Goal: Communication & Community: Share content

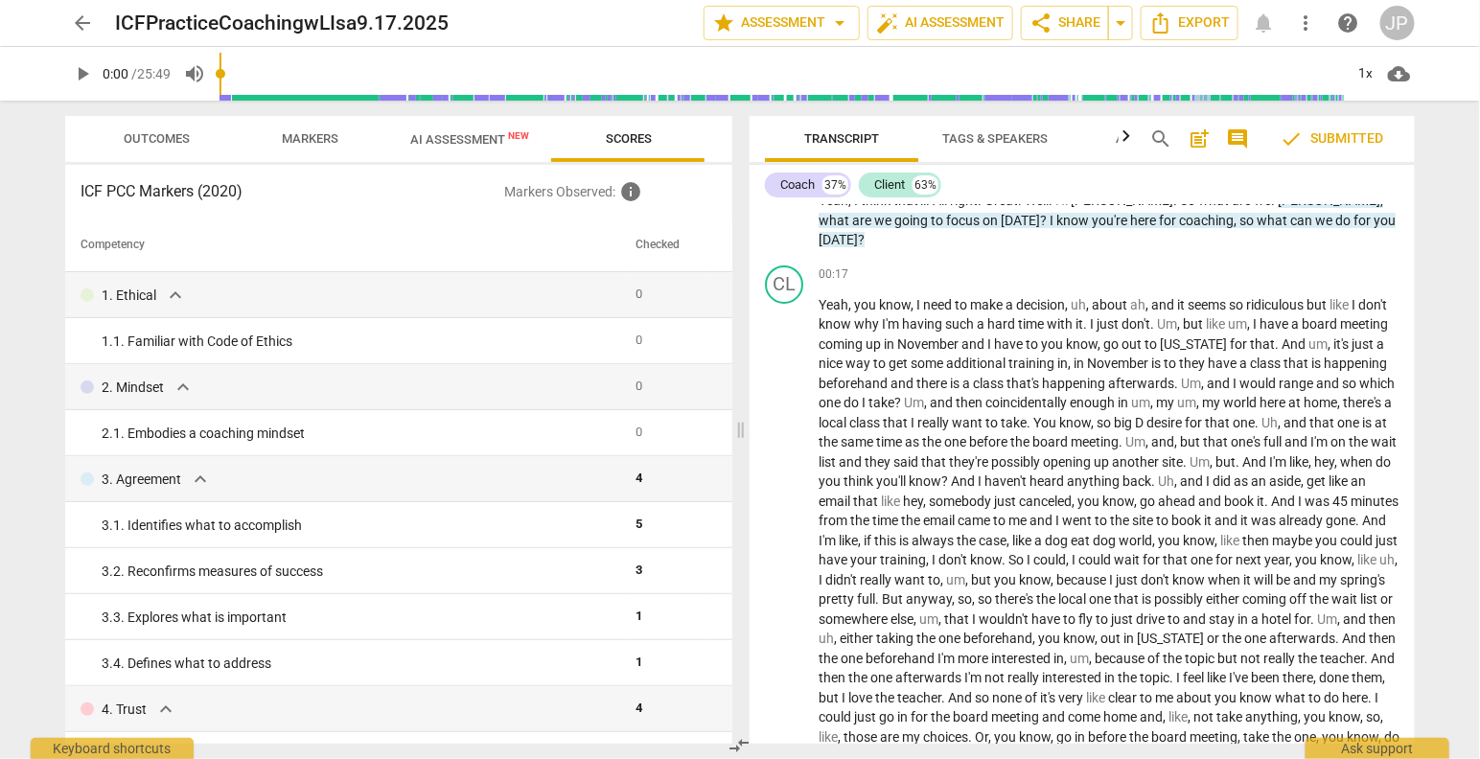
click at [180, 140] on span "Outcomes" at bounding box center [158, 138] width 66 height 14
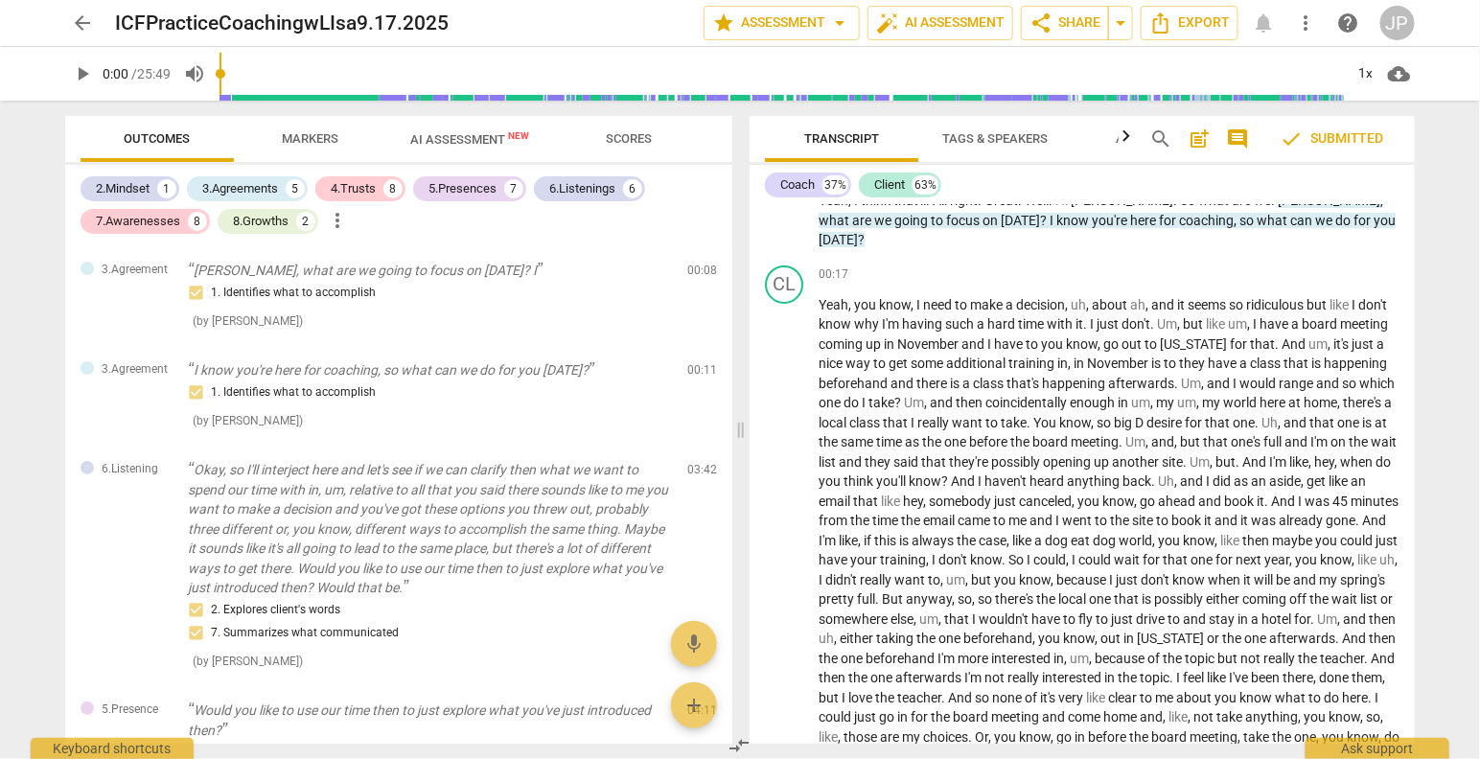
click at [1361, 138] on span "check Submitted" at bounding box center [1331, 138] width 104 height 23
click at [1235, 136] on span "comment" at bounding box center [1237, 138] width 23 height 23
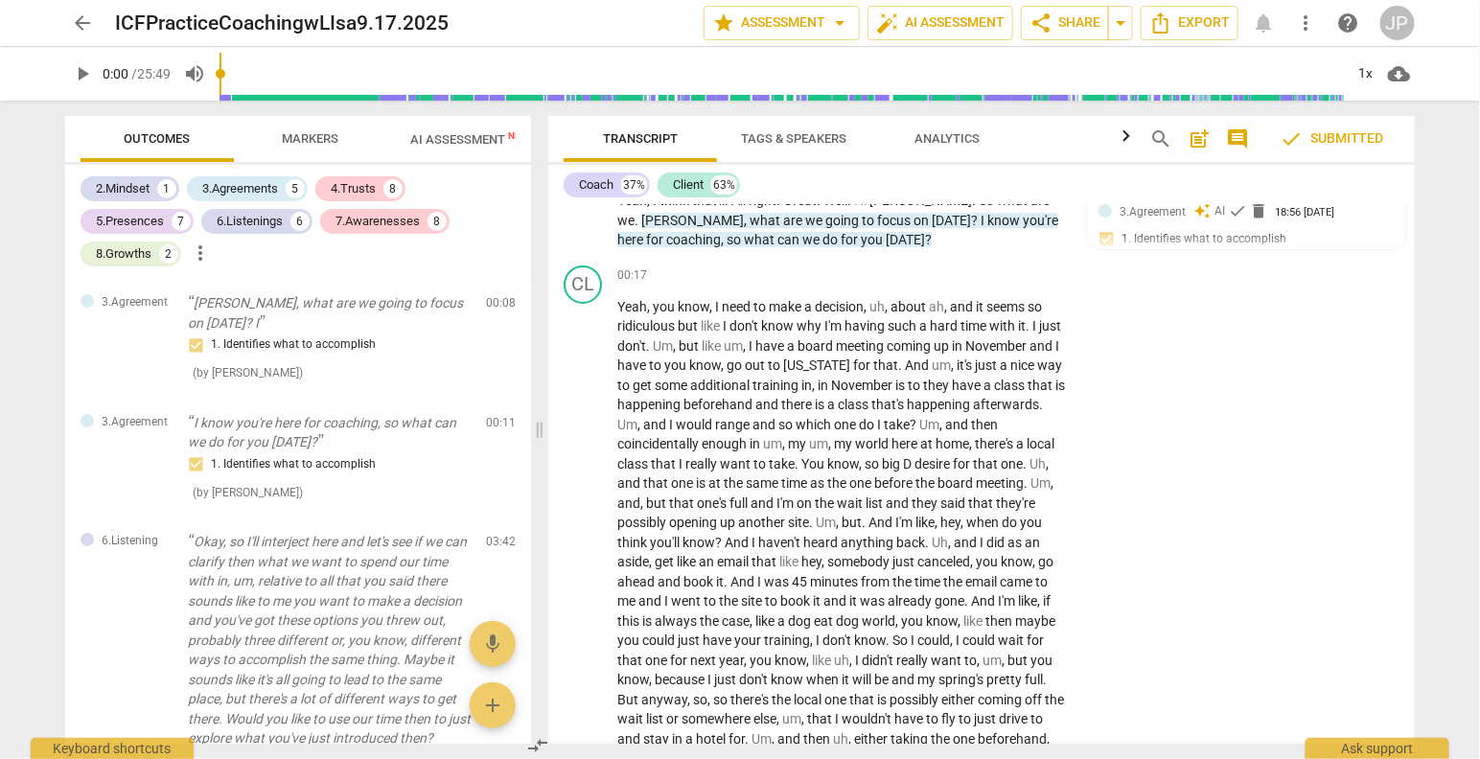
scroll to position [64, 0]
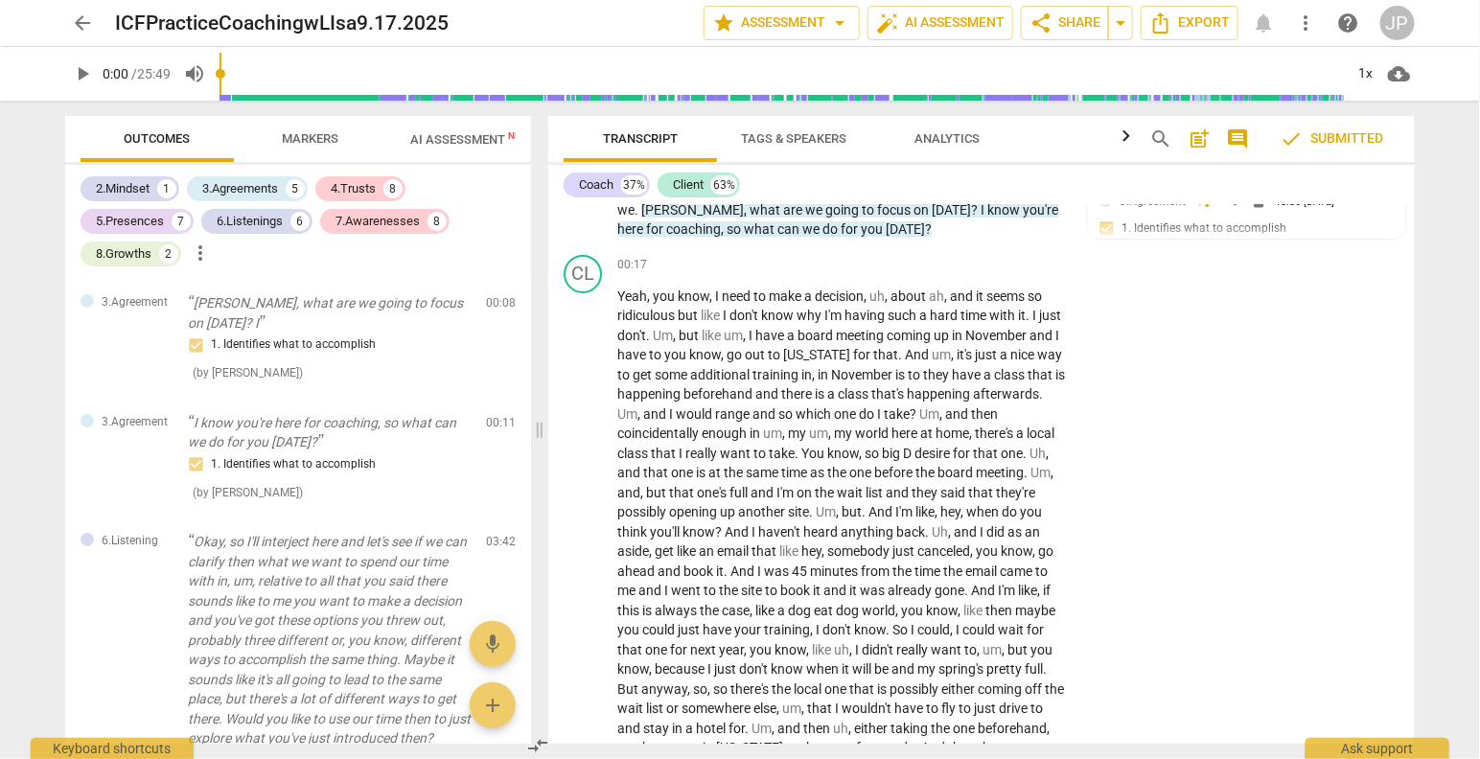
click at [789, 136] on span "Tags & Speakers" at bounding box center [793, 138] width 105 height 14
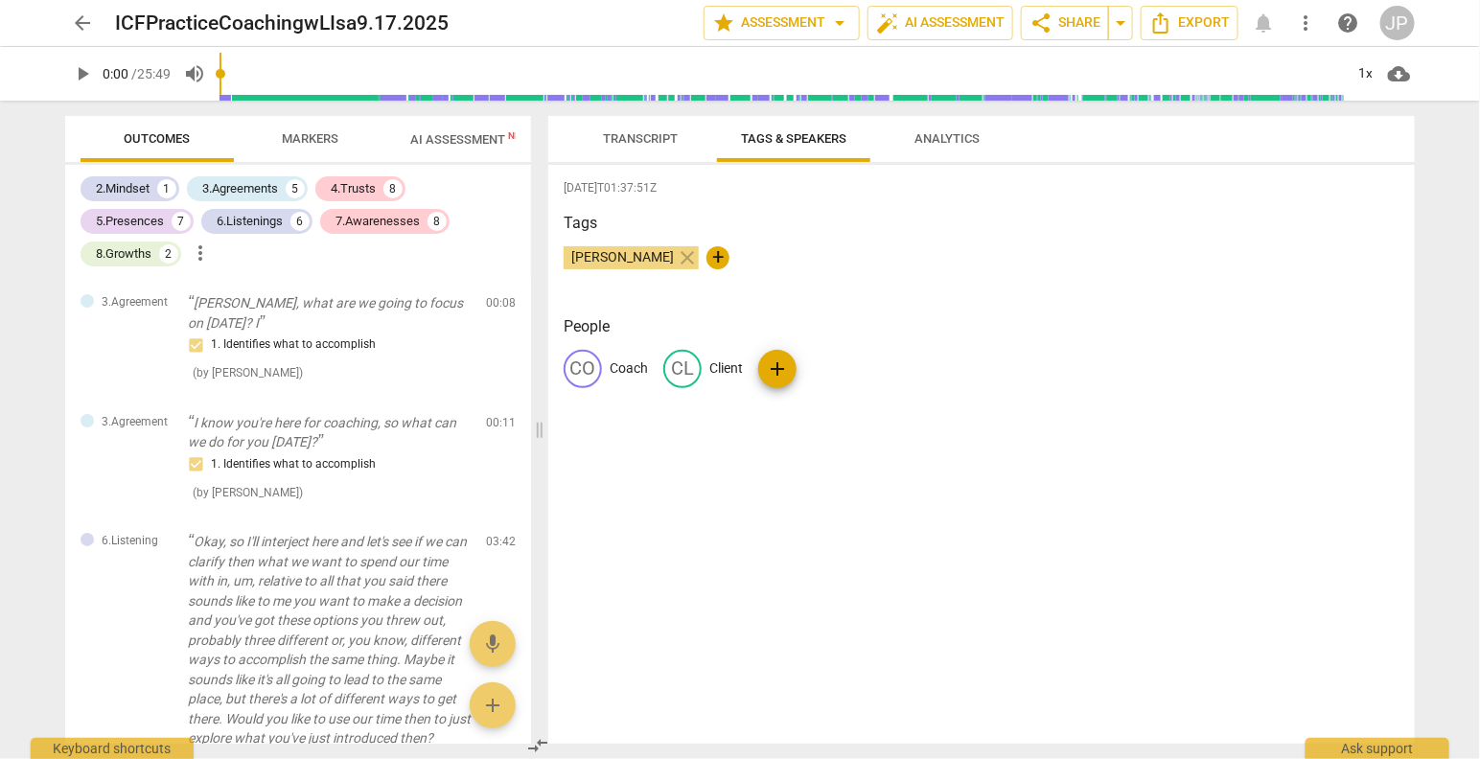
click at [593, 372] on div "CO" at bounding box center [582, 369] width 38 height 38
type input "[PERSON_NAME]"
click at [893, 460] on div "[DATE]T01:37:51Z Tags [PERSON_NAME] close + People edit [PERSON_NAME] delete CL…" at bounding box center [981, 454] width 866 height 579
click at [974, 142] on span "Analytics" at bounding box center [946, 138] width 65 height 14
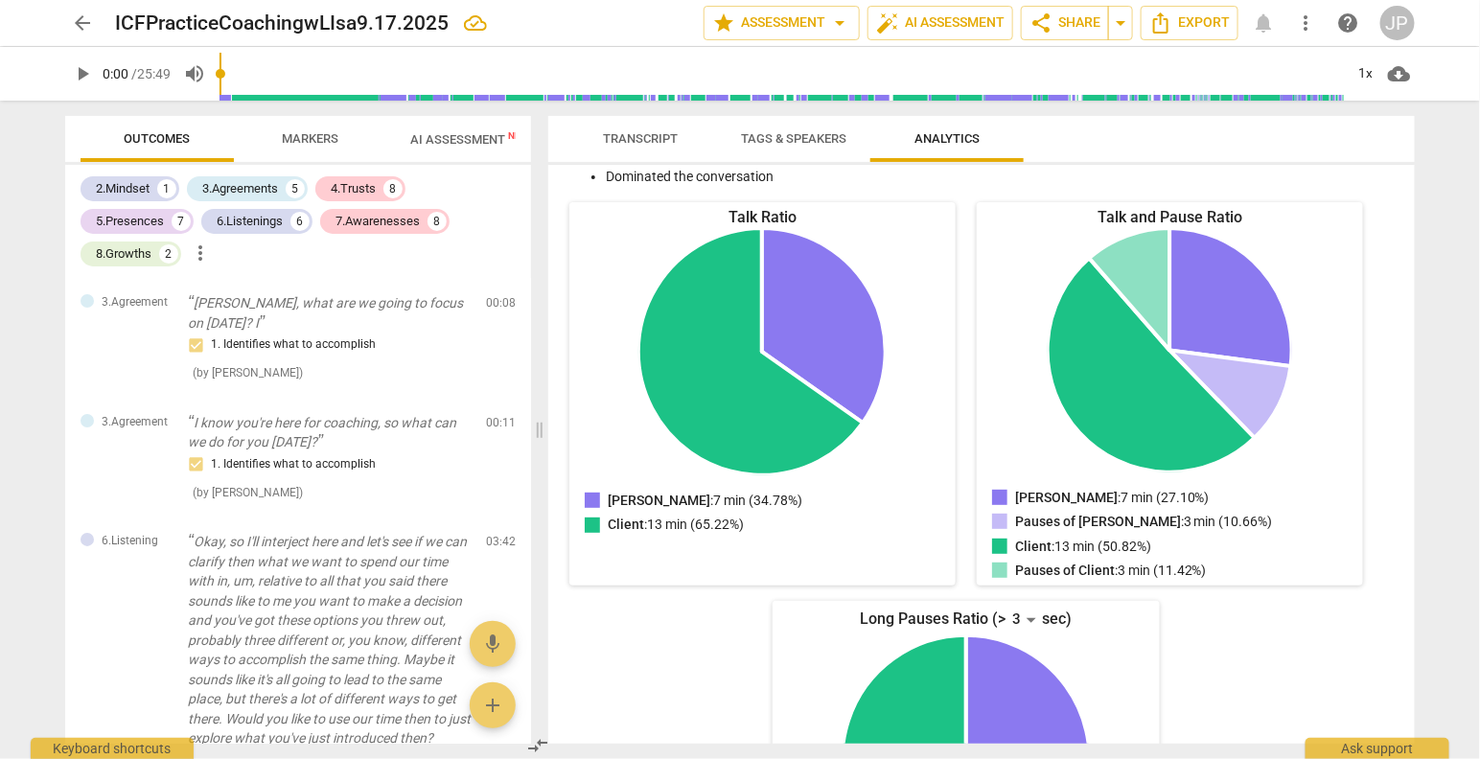
scroll to position [0, 0]
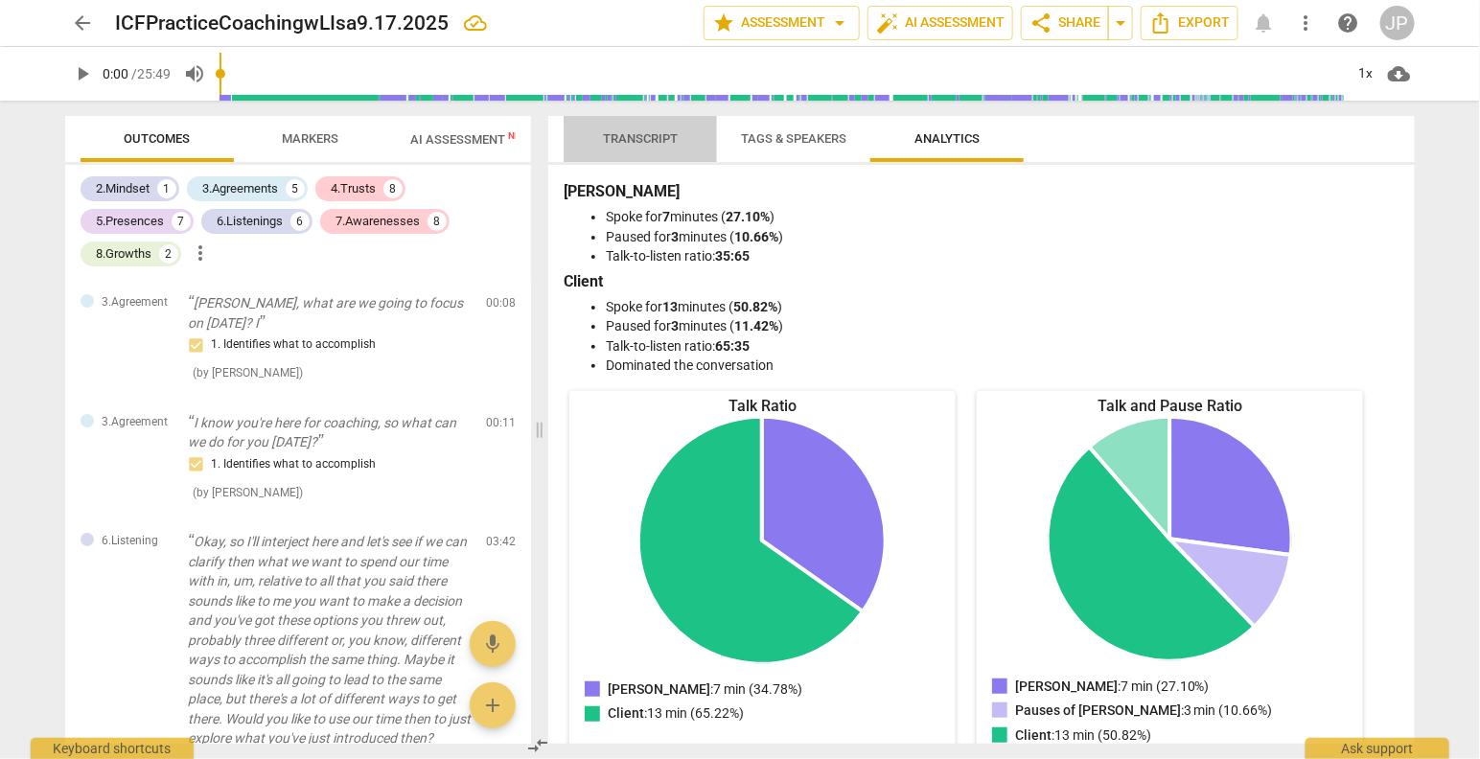
click at [652, 143] on span "Transcript" at bounding box center [640, 138] width 75 height 14
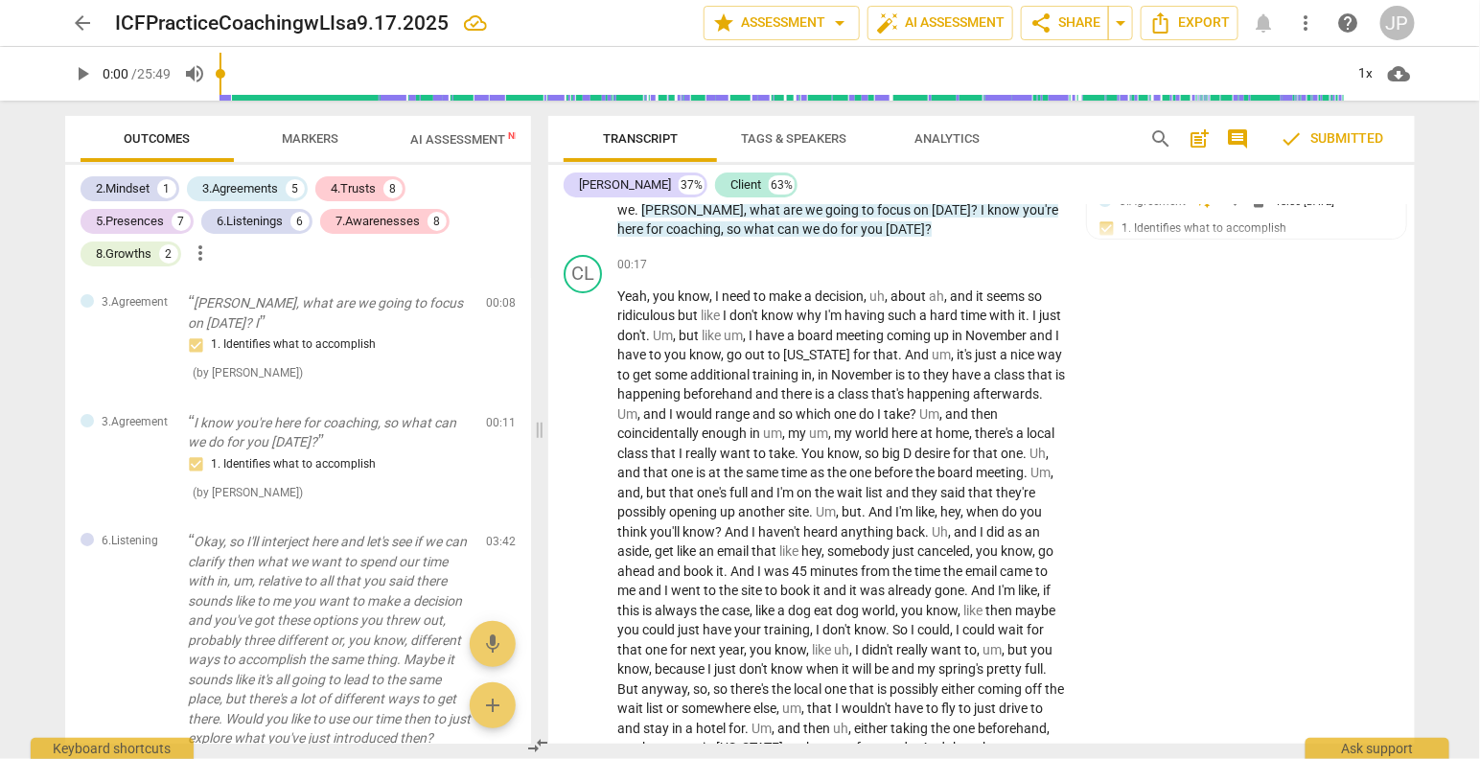
click at [1203, 140] on span "post_add" at bounding box center [1198, 138] width 23 height 23
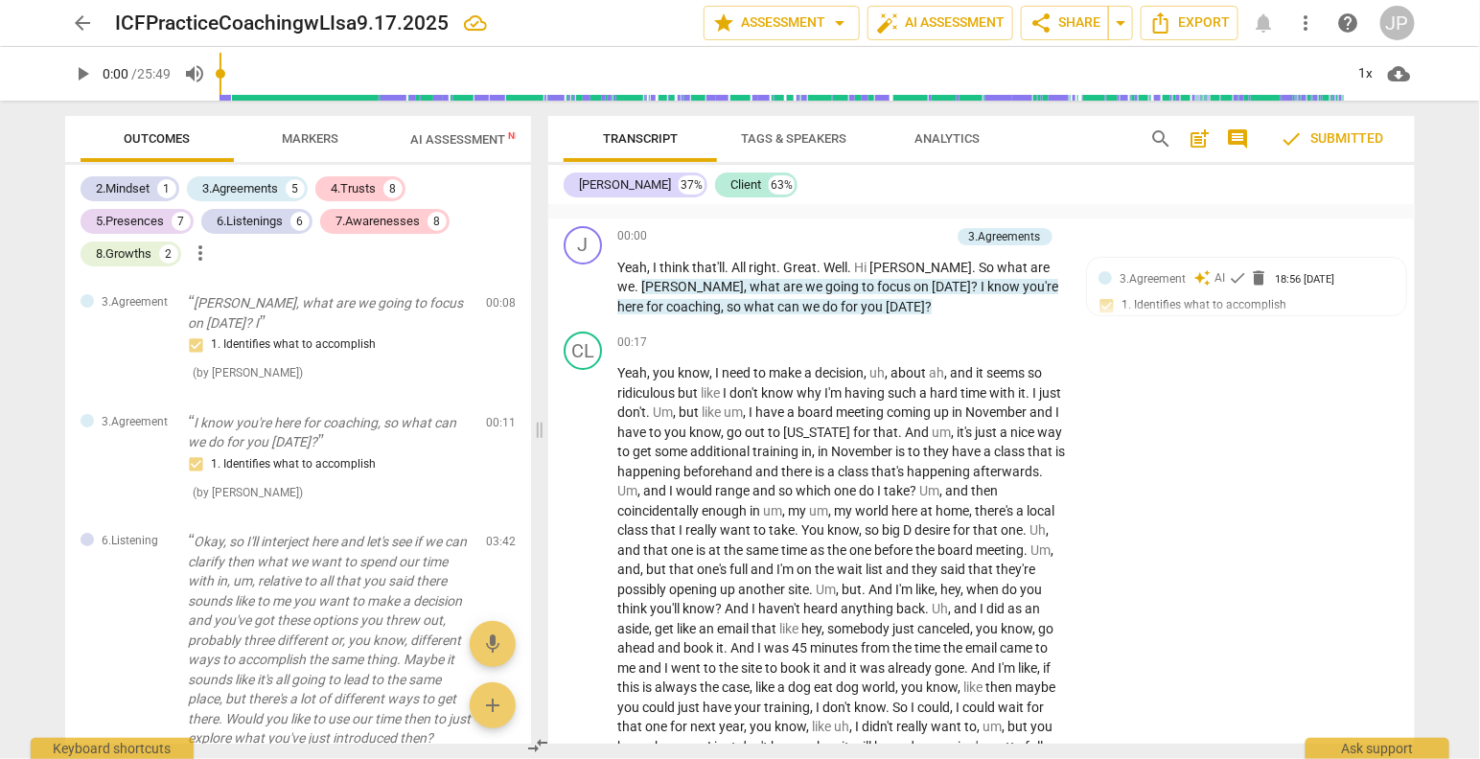
scroll to position [43, 0]
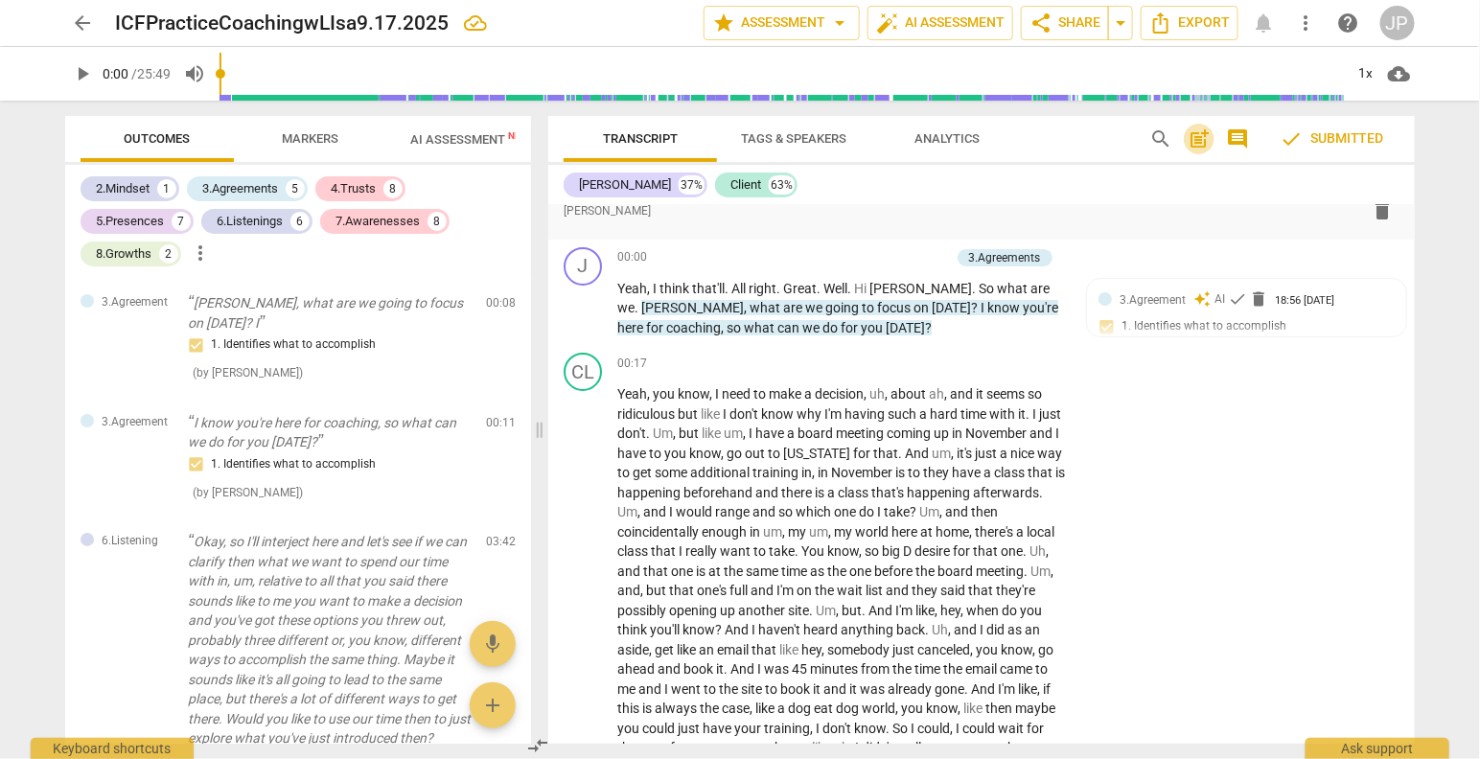
click at [1196, 139] on span "post_add" at bounding box center [1198, 138] width 23 height 23
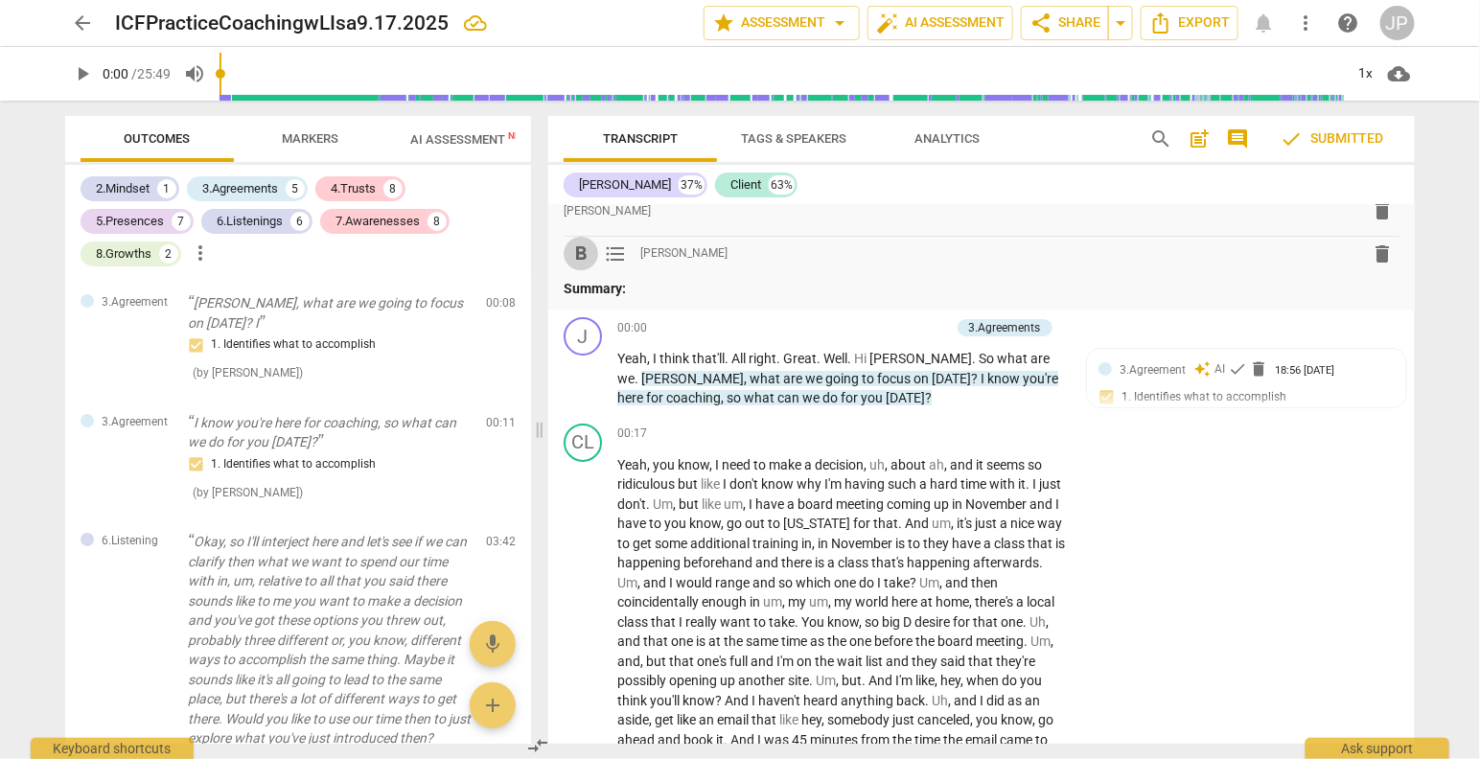
click at [574, 254] on span "format_bold" at bounding box center [580, 253] width 23 height 23
click at [623, 255] on span "format_list_bulleted" at bounding box center [615, 253] width 23 height 23
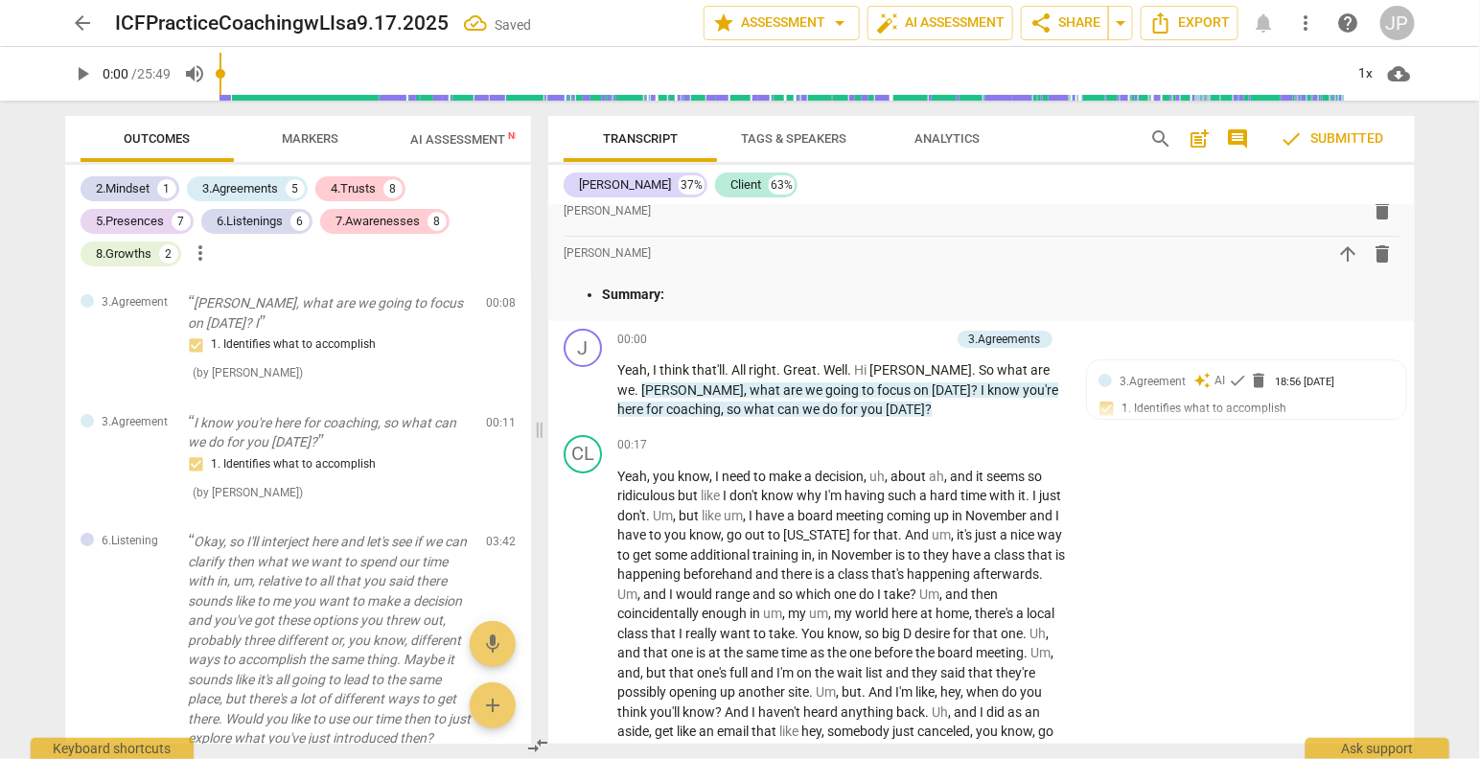
click at [1365, 137] on span "check Submitted" at bounding box center [1331, 138] width 104 height 23
click at [1204, 140] on span "post_add" at bounding box center [1198, 138] width 23 height 23
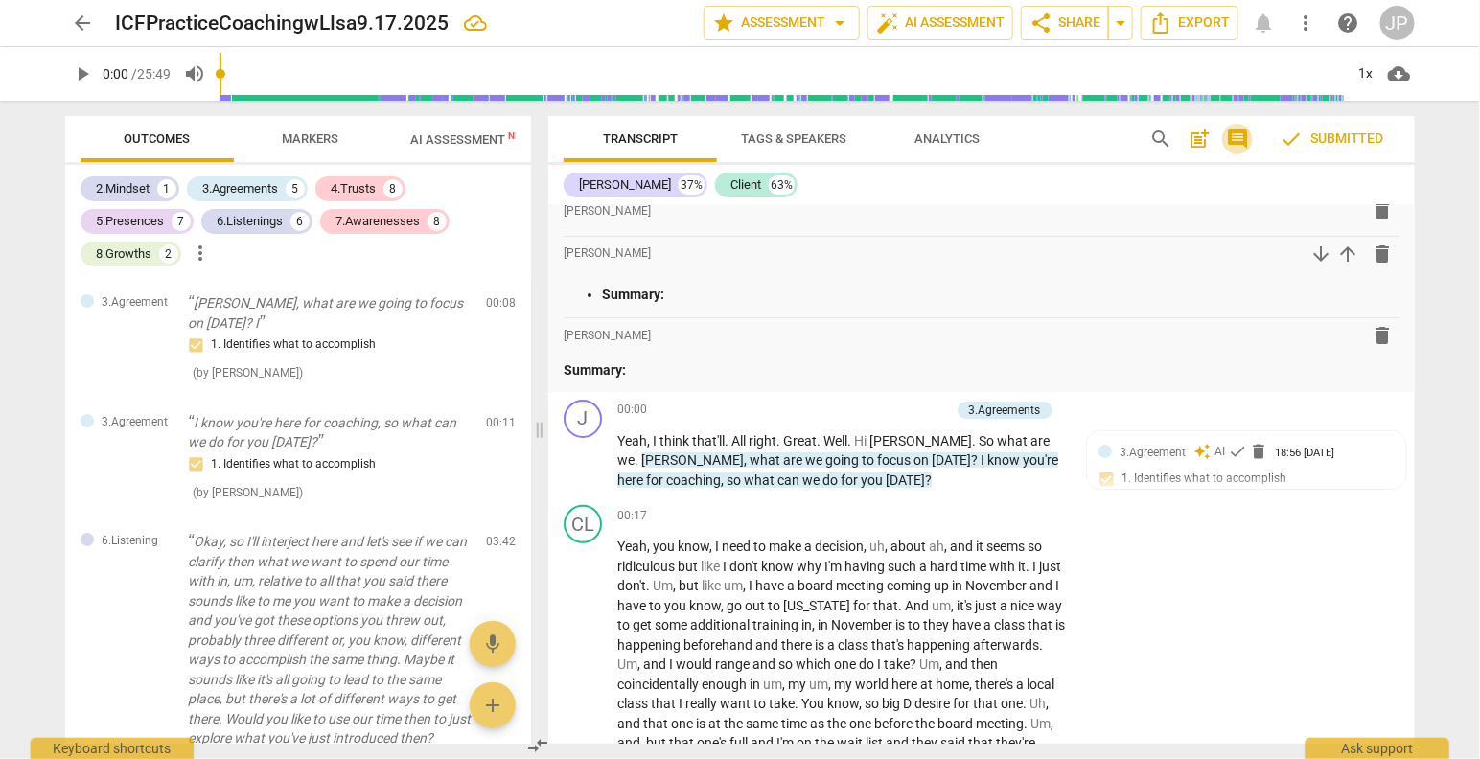
click at [1243, 138] on span "comment" at bounding box center [1237, 138] width 23 height 23
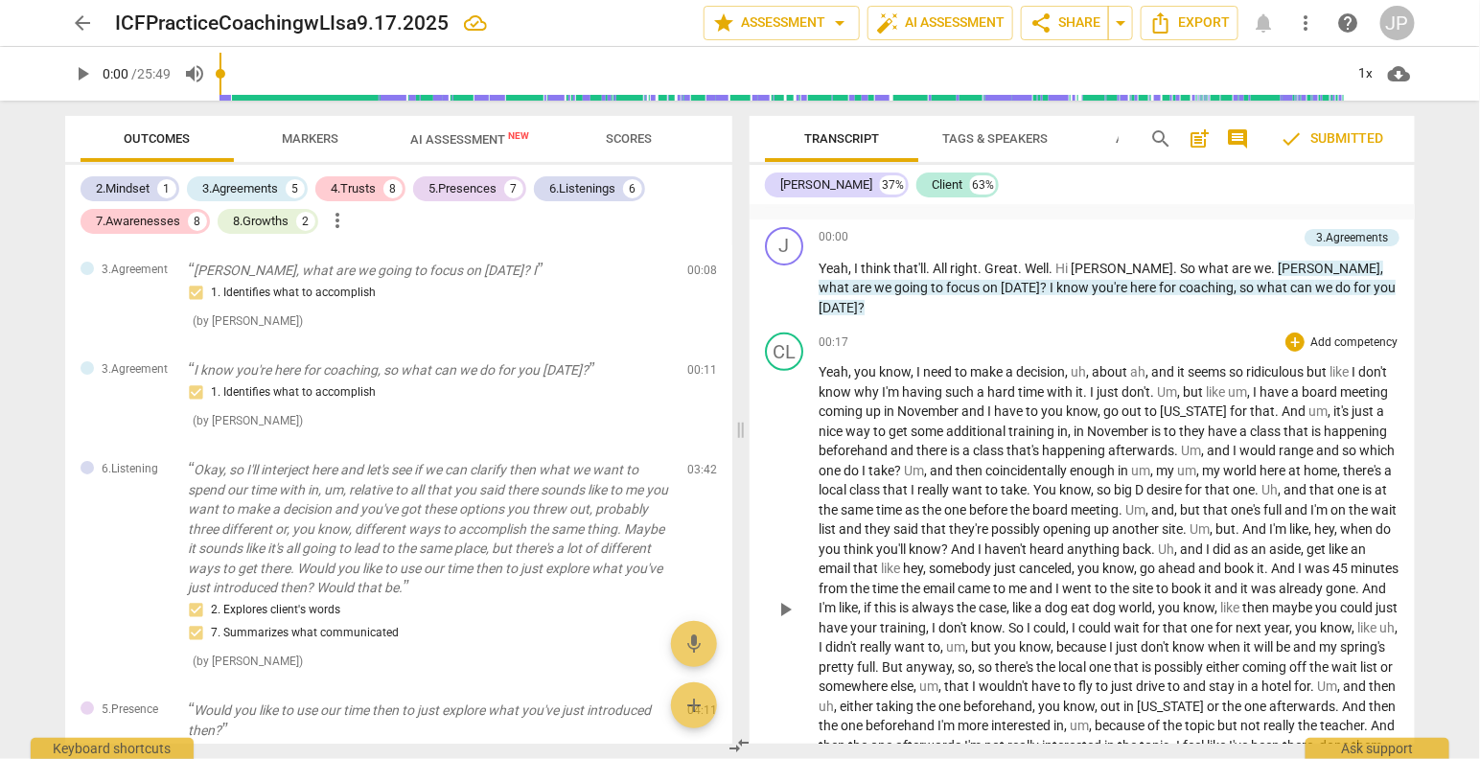
scroll to position [248, 0]
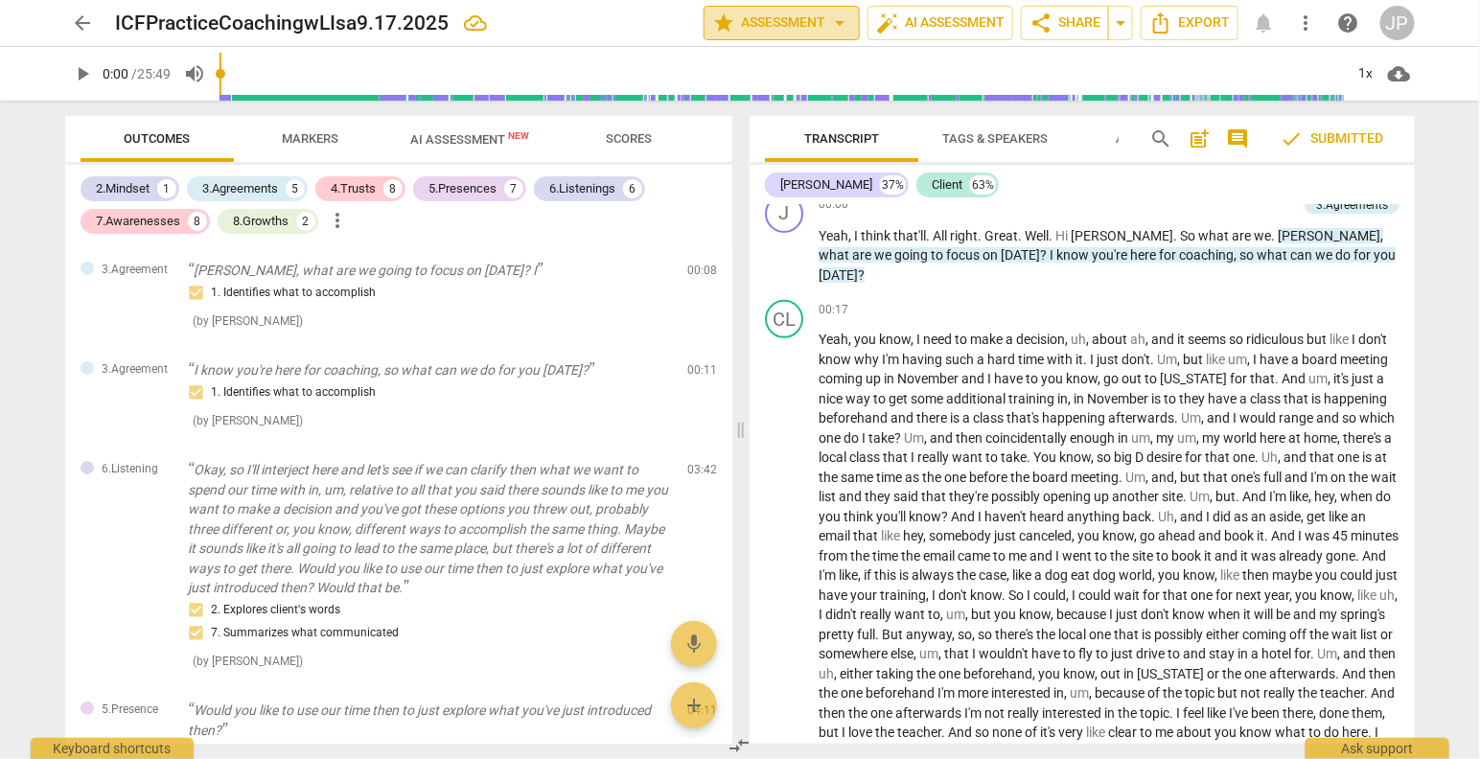
click at [842, 22] on span "arrow_drop_down" at bounding box center [839, 22] width 23 height 23
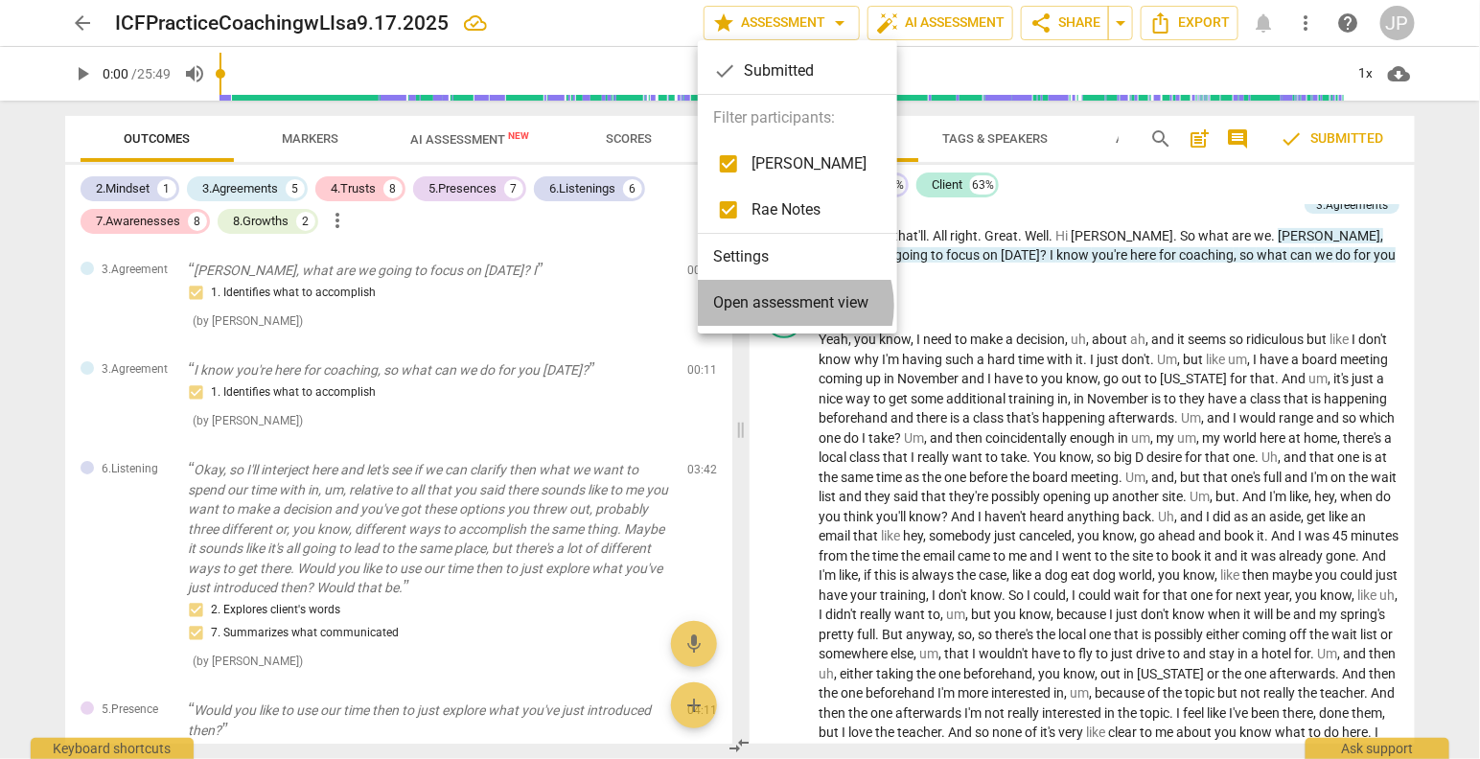
click at [790, 306] on span "Open assessment view" at bounding box center [790, 302] width 155 height 23
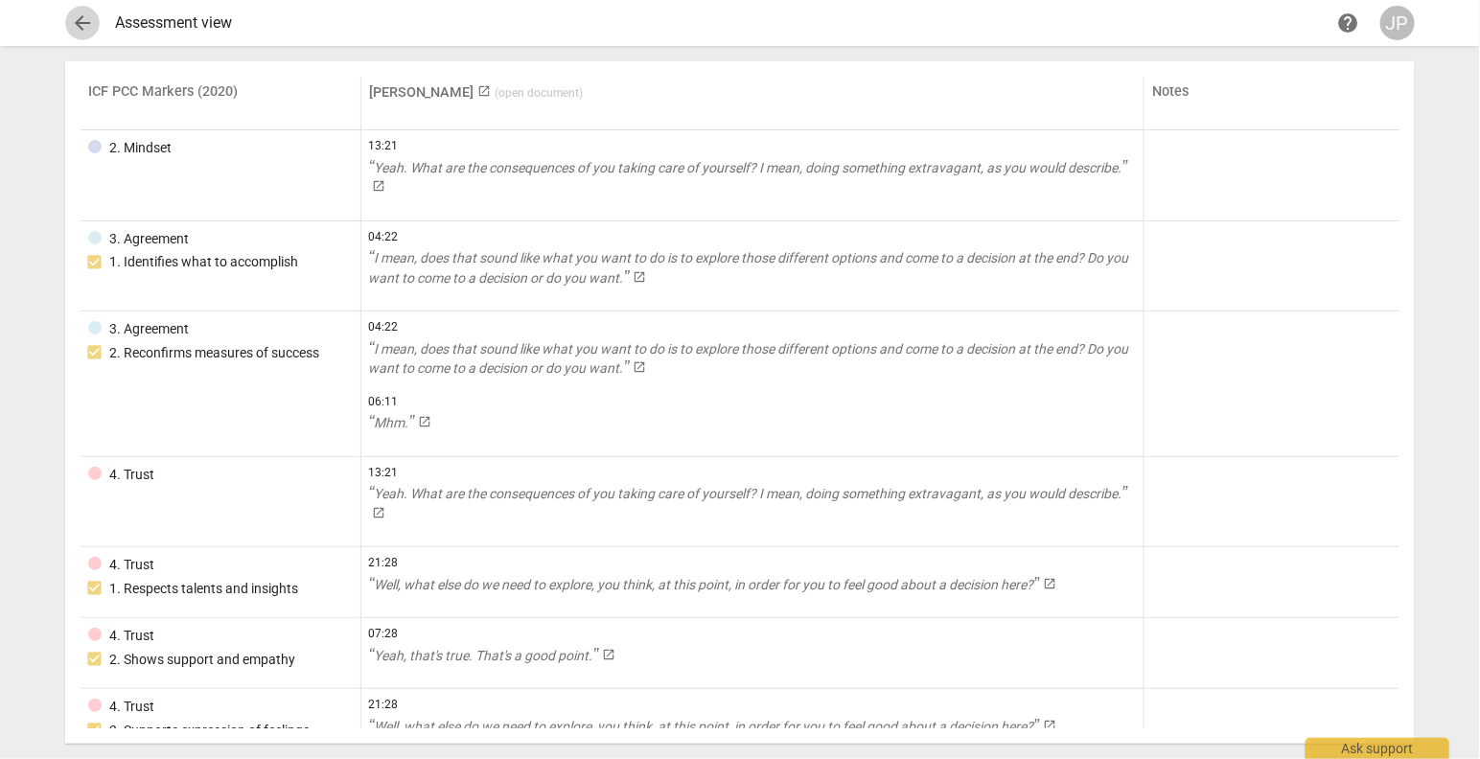
click at [80, 20] on span "arrow_back" at bounding box center [82, 22] width 23 height 23
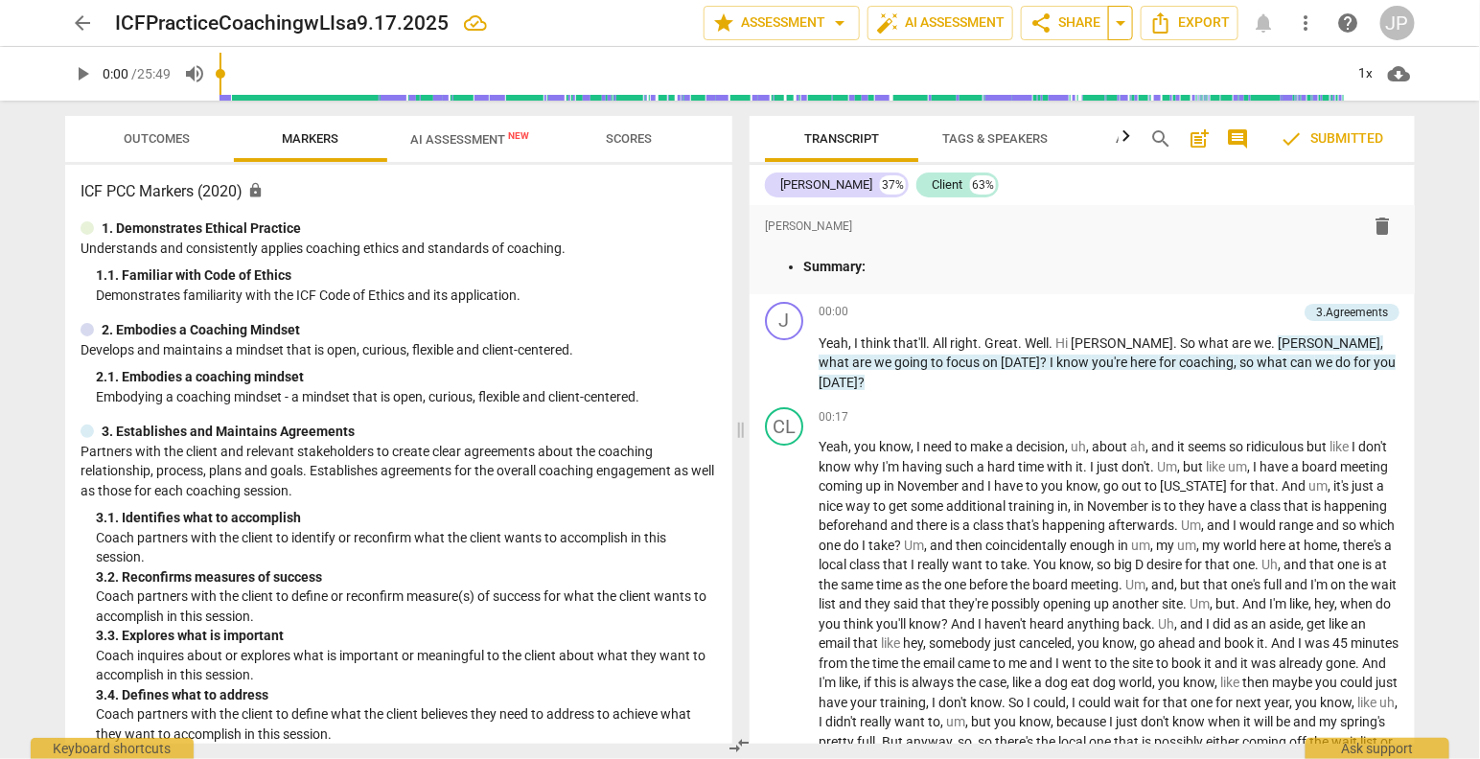
click at [1127, 22] on span "arrow_drop_down" at bounding box center [1120, 22] width 23 height 23
click at [1082, 25] on span "share Share" at bounding box center [1064, 22] width 71 height 23
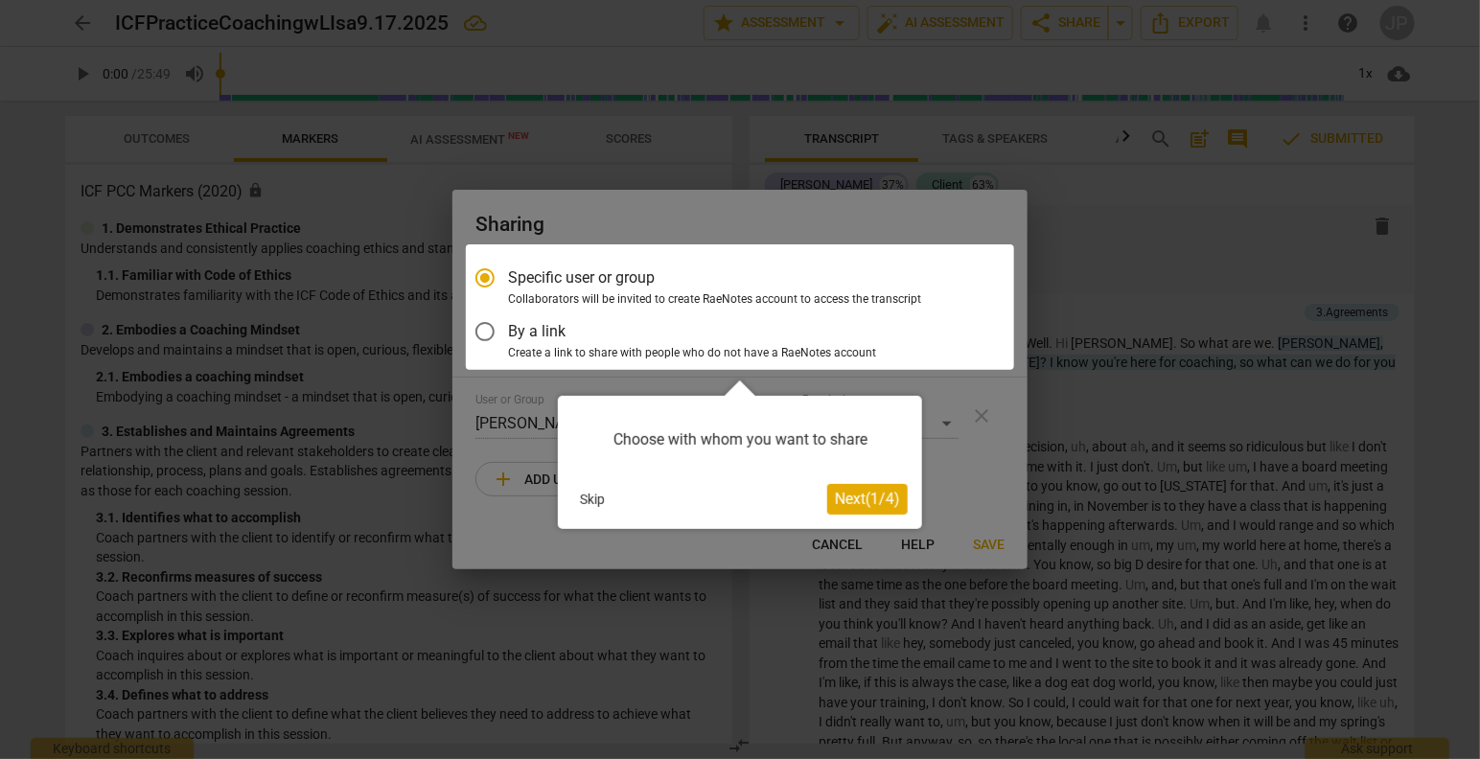
click at [847, 505] on span "Next ( 1 / 4 )" at bounding box center [867, 499] width 65 height 18
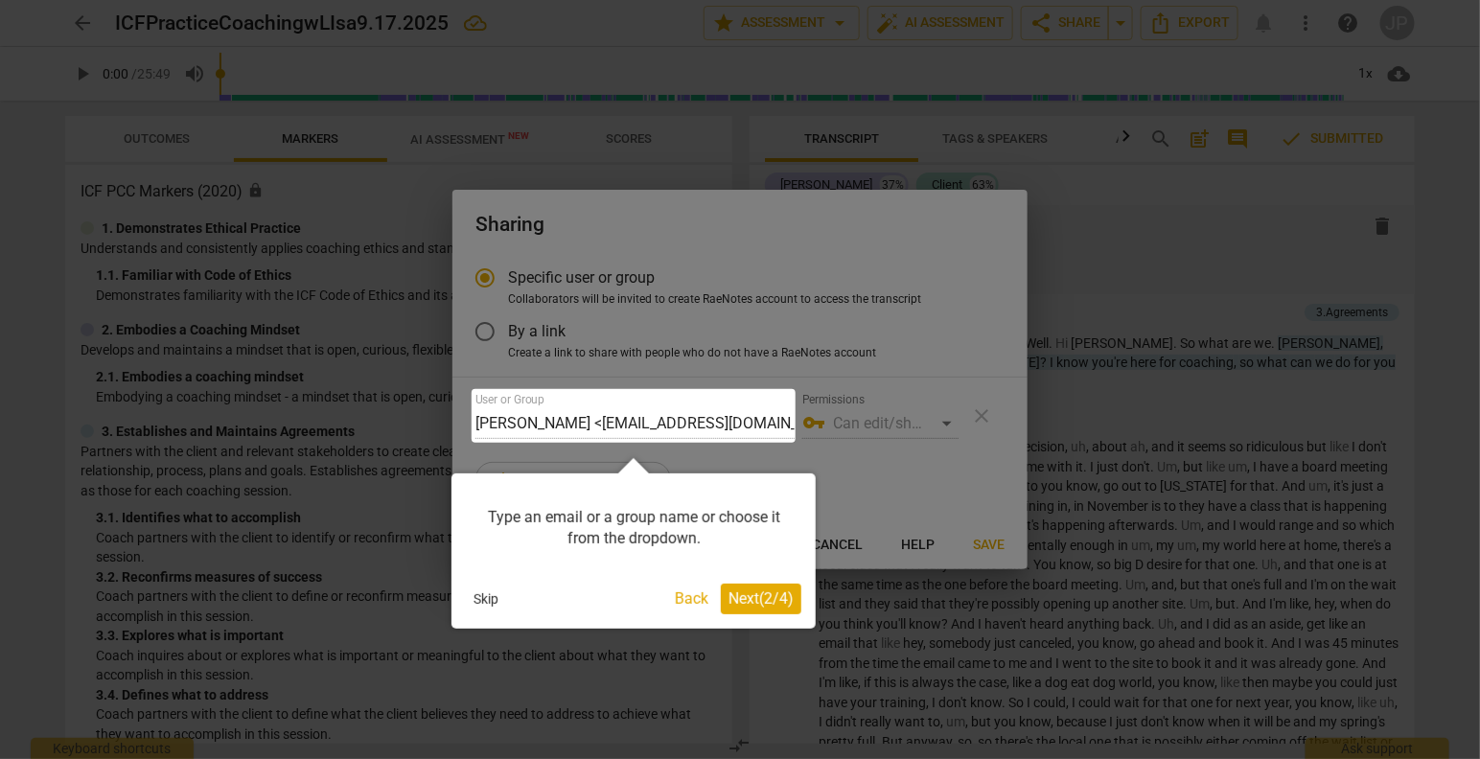
click at [762, 598] on span "Next ( 2 / 4 )" at bounding box center [760, 598] width 65 height 18
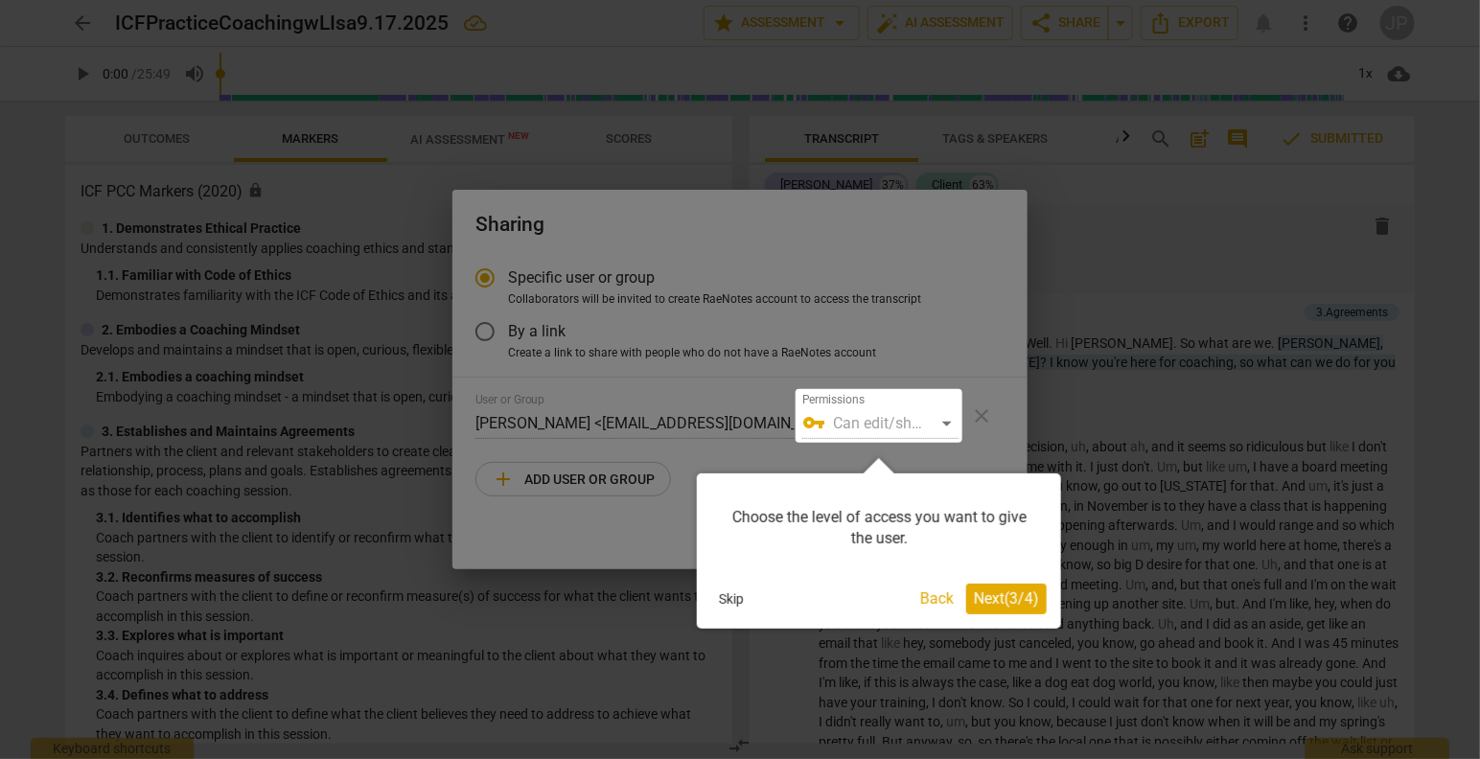
click at [1003, 601] on span "Next ( 3 / 4 )" at bounding box center [1006, 598] width 65 height 18
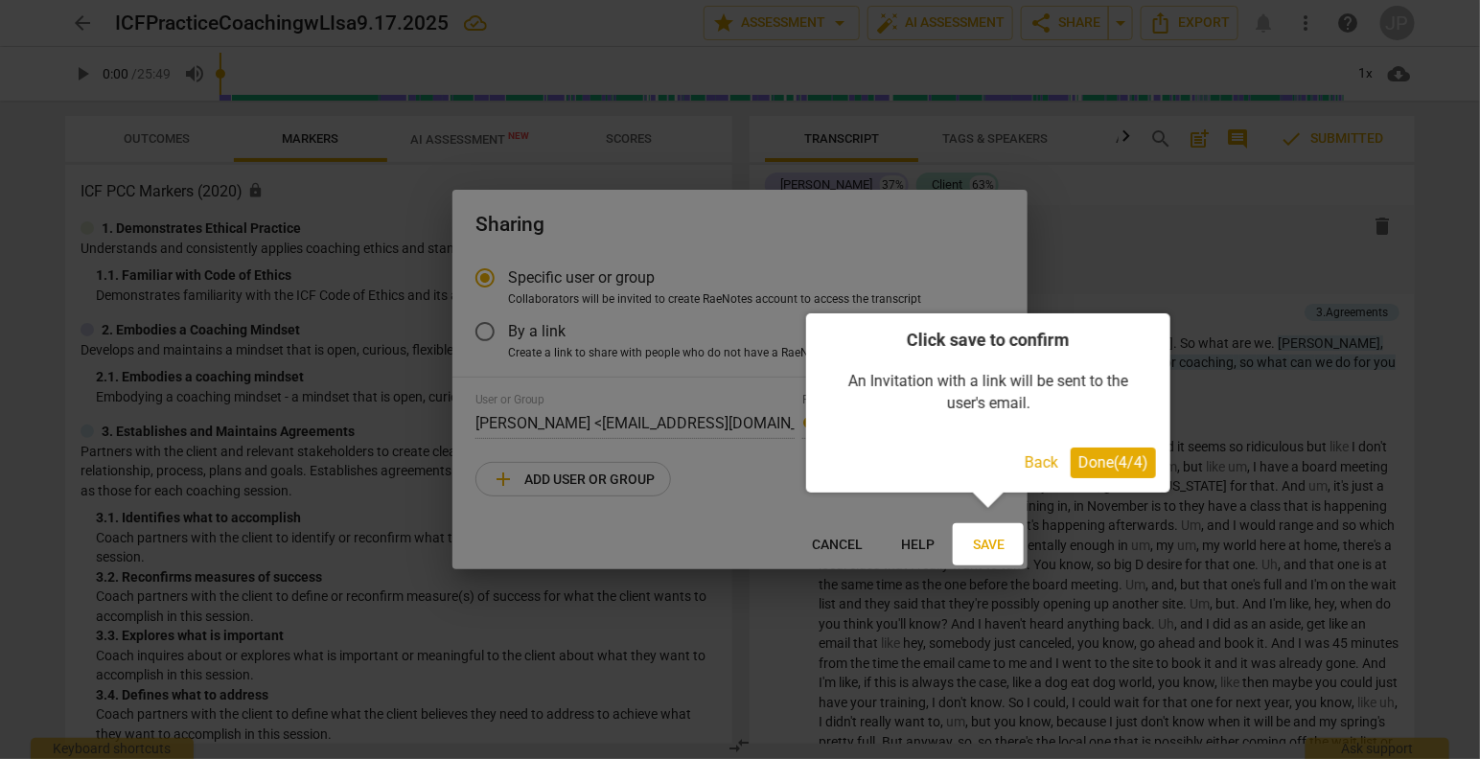
click at [1091, 467] on span "Done ( 4 / 4 )" at bounding box center [1113, 462] width 70 height 18
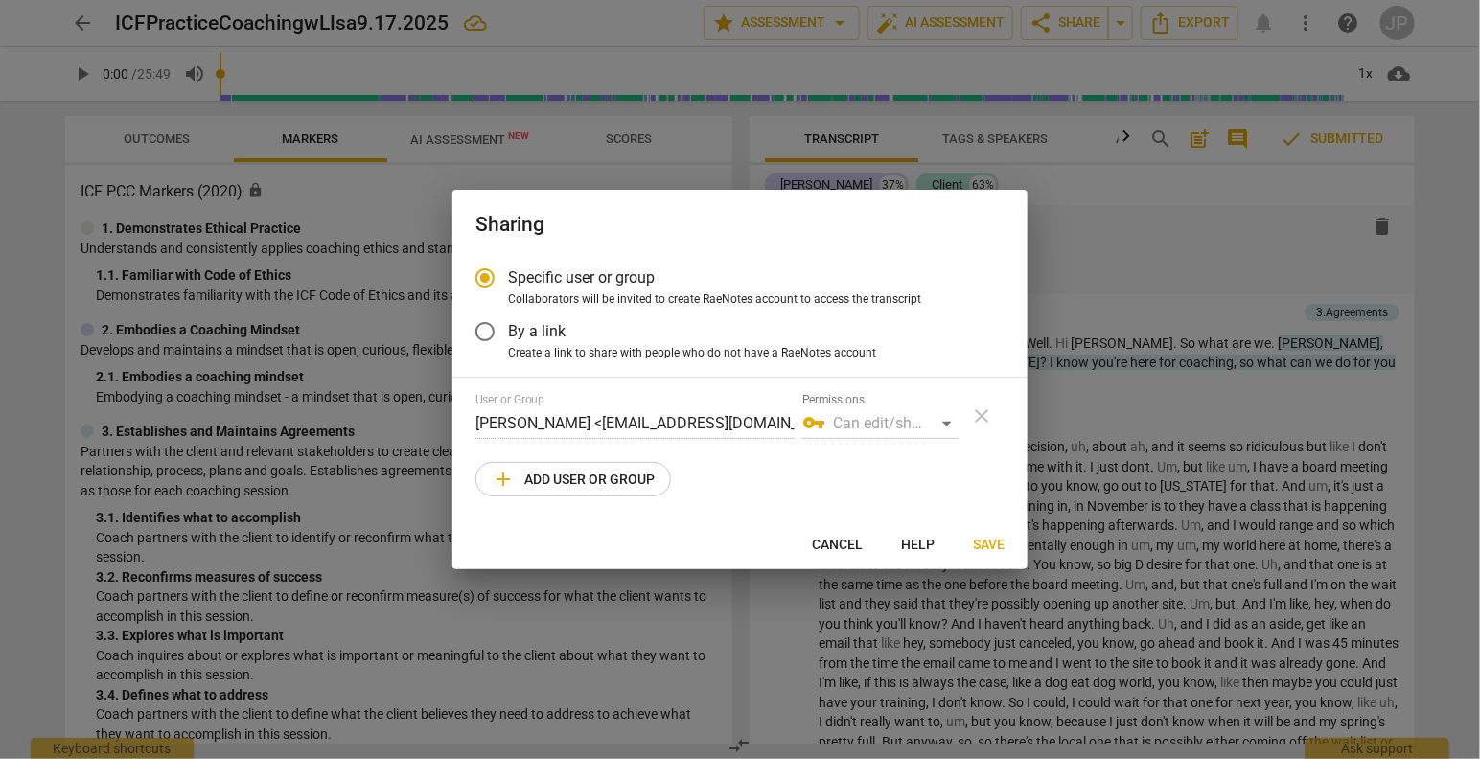
click at [587, 486] on span "add Add user or group" at bounding box center [573, 479] width 163 height 23
radio input "false"
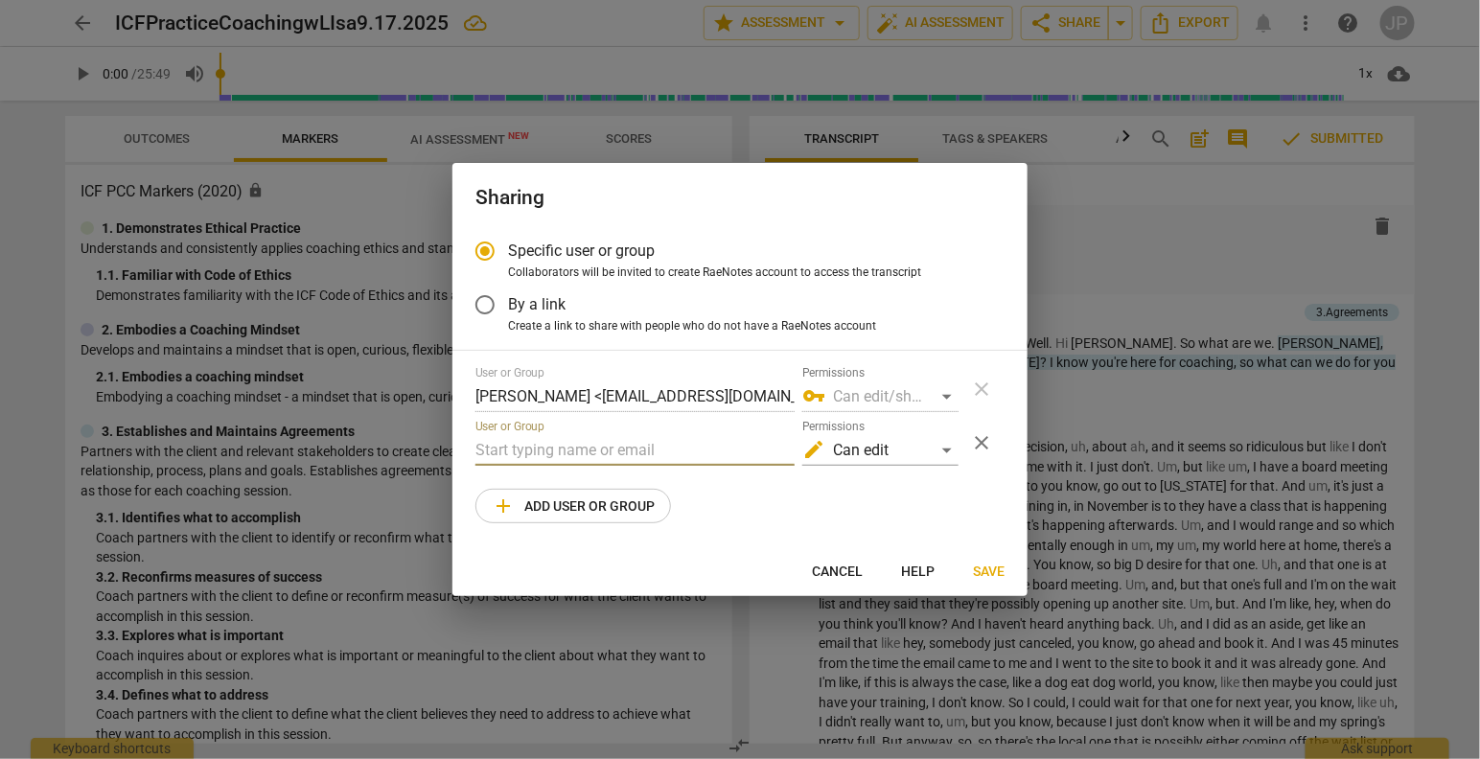
click at [541, 444] on input "text" at bounding box center [634, 450] width 319 height 31
drag, startPoint x: 526, startPoint y: 446, endPoint x: 439, endPoint y: 449, distance: 87.3
click at [439, 449] on div "Sharing Specific user or group Collaborators will be invited to create RaeNotes…" at bounding box center [740, 379] width 1480 height 759
paste input "[EMAIL_ADDRESS][DOMAIN_NAME]"
type input "[EMAIL_ADDRESS][DOMAIN_NAME]"
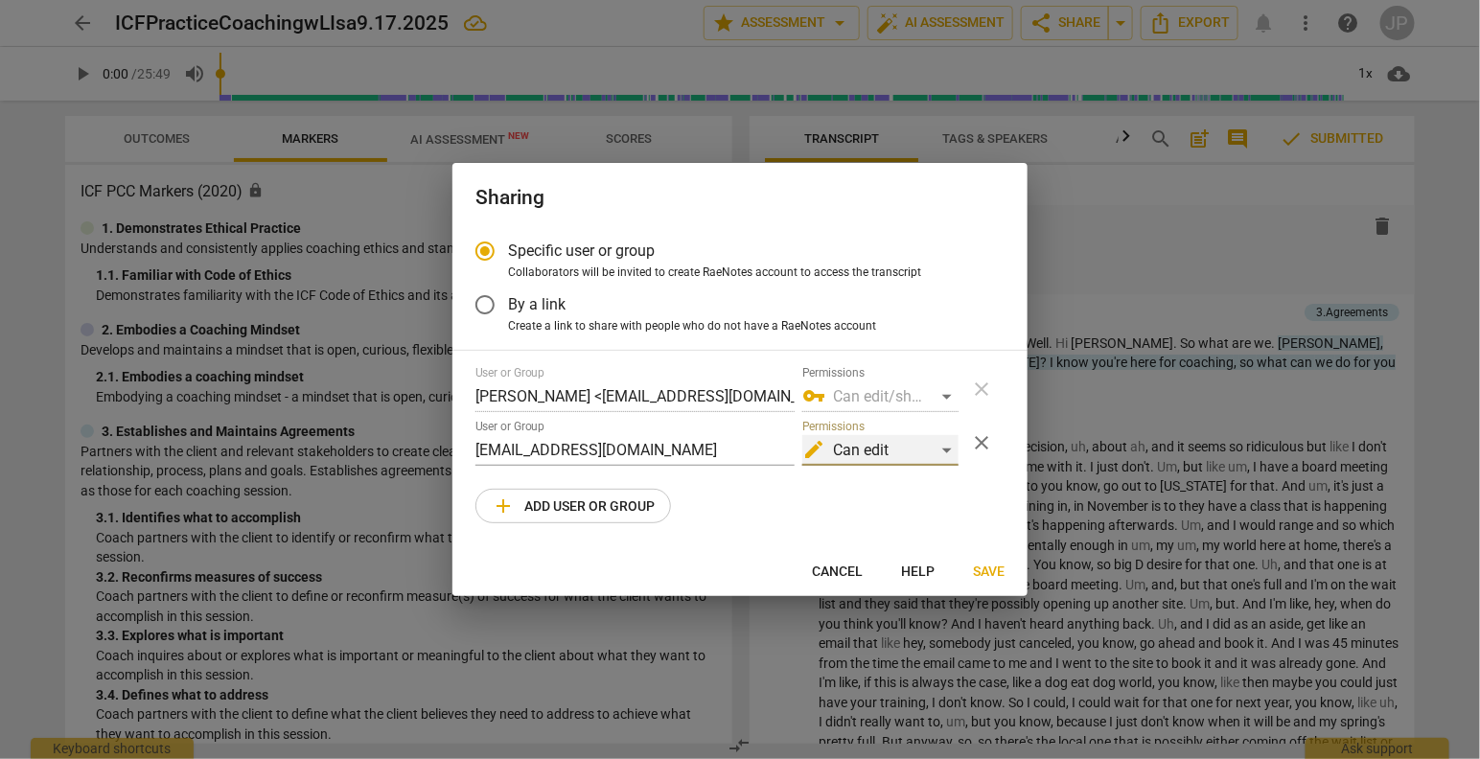
click at [950, 452] on div "edit Can edit" at bounding box center [880, 450] width 156 height 31
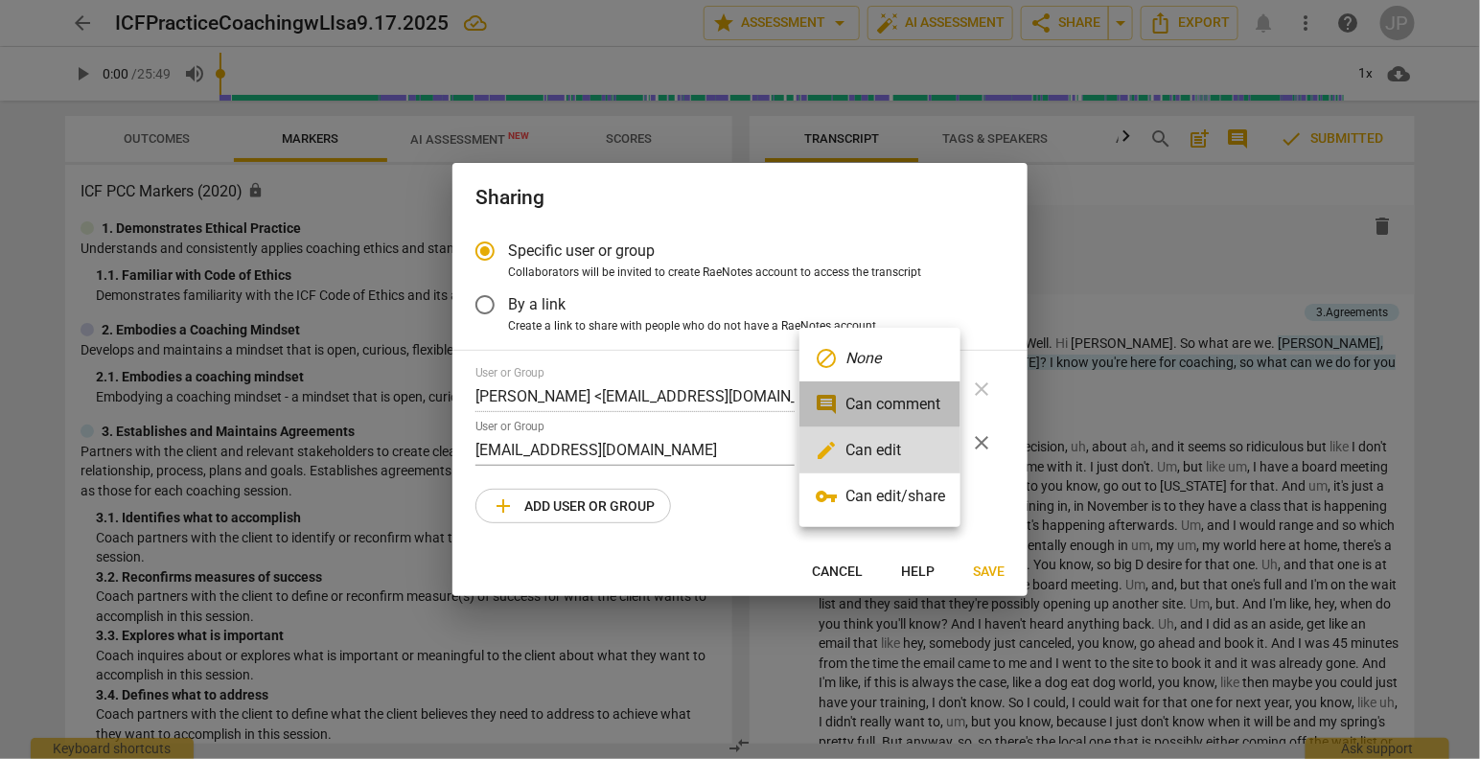
click at [937, 410] on li "comment Can comment" at bounding box center [879, 404] width 161 height 46
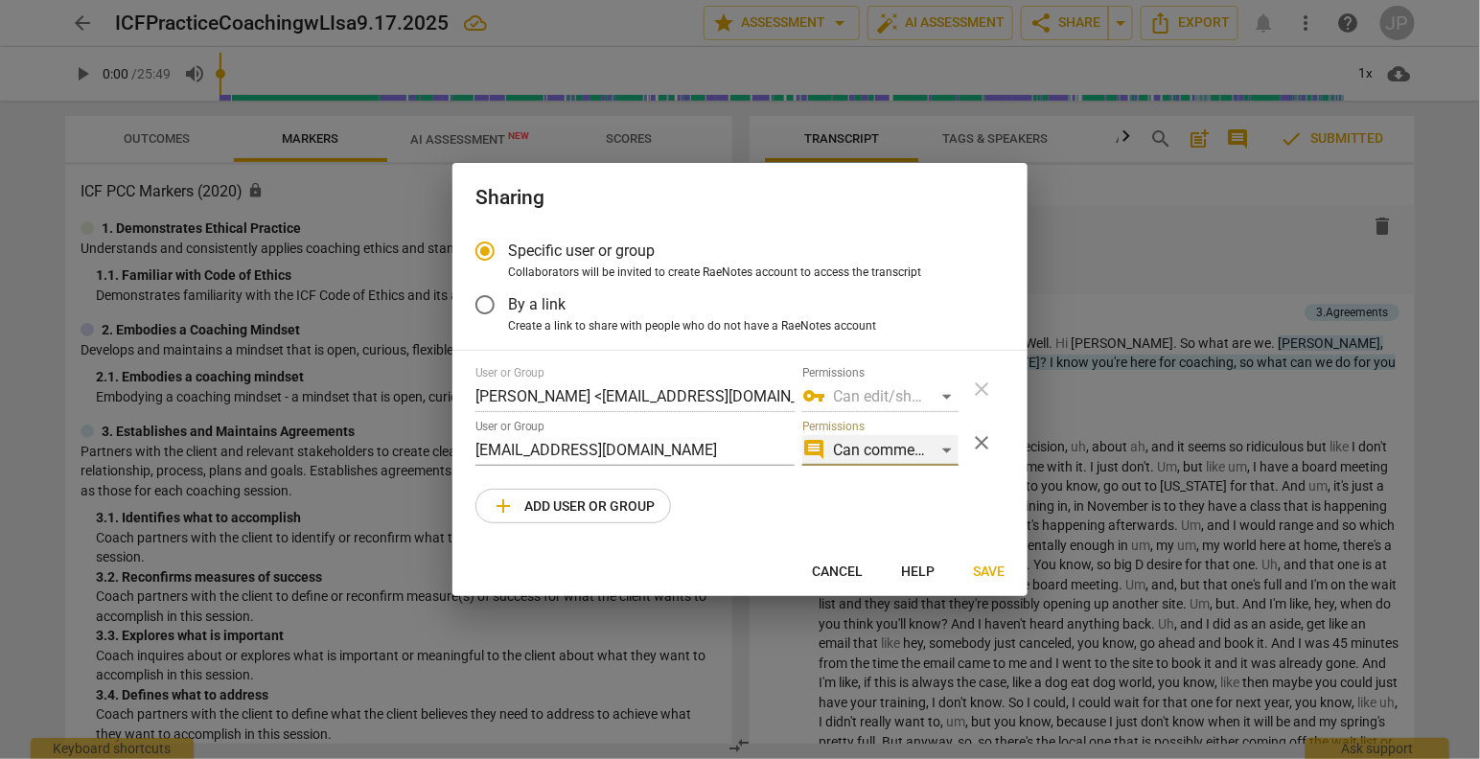
click at [952, 453] on div "comment Can comment" at bounding box center [880, 450] width 156 height 31
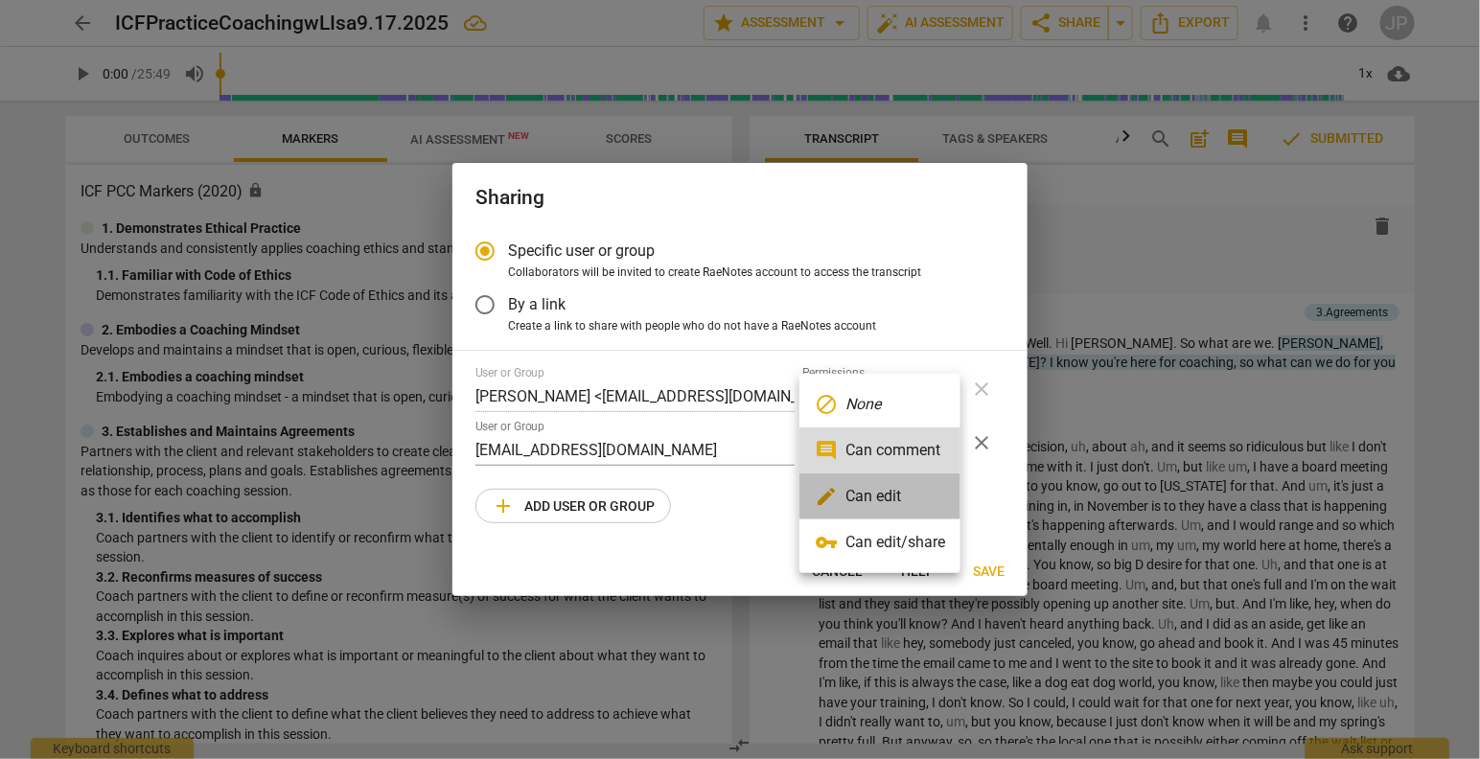
click at [937, 483] on li "edit Can edit" at bounding box center [879, 496] width 161 height 46
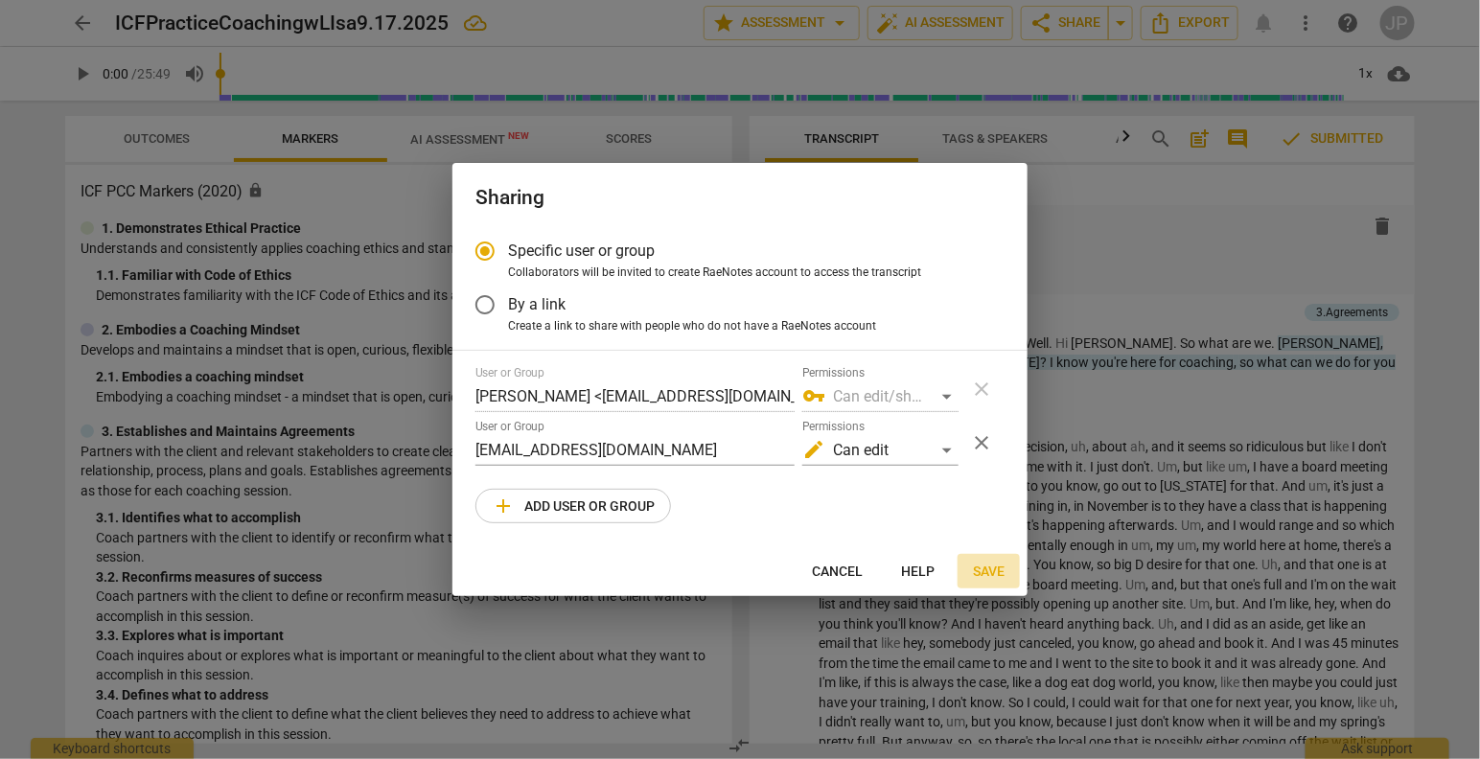
click at [992, 574] on span "Save" at bounding box center [989, 571] width 32 height 19
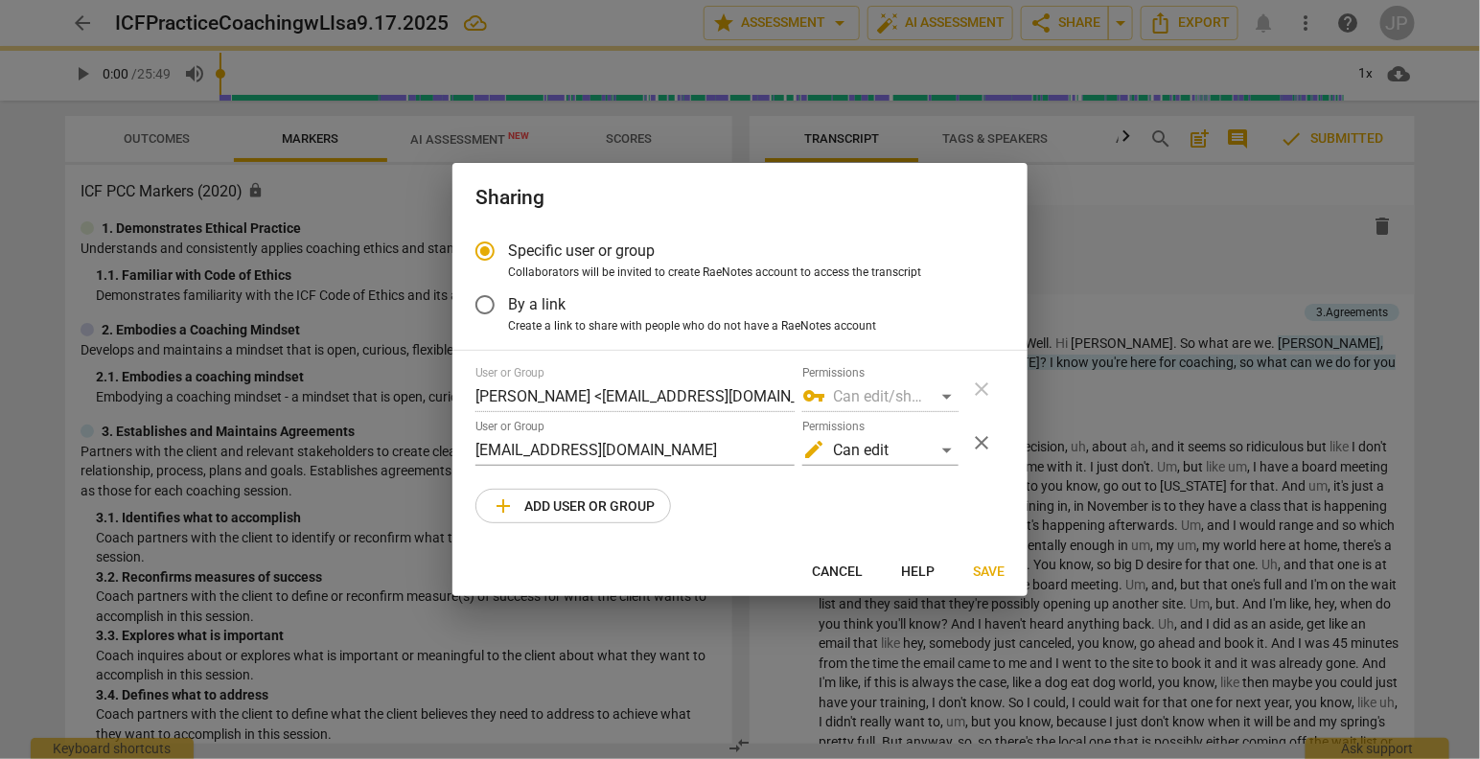
radio input "false"
type input "[PERSON_NAME] <[PERSON_NAME][EMAIL_ADDRESS][DOMAIN_NAME]>"
